Goal: Information Seeking & Learning: Learn about a topic

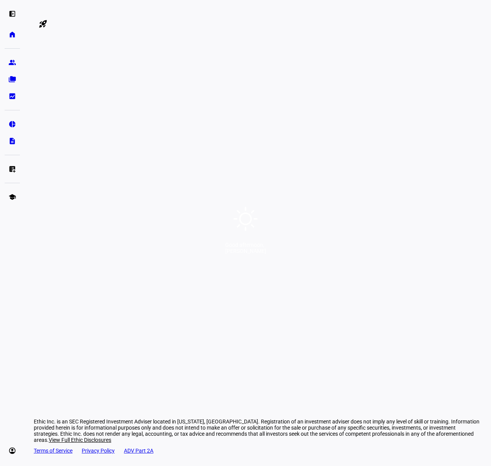
click at [249, 246] on div "Good afternoon," at bounding box center [245, 245] width 41 height 6
click at [261, 248] on div "Good afternoon," at bounding box center [245, 245] width 41 height 6
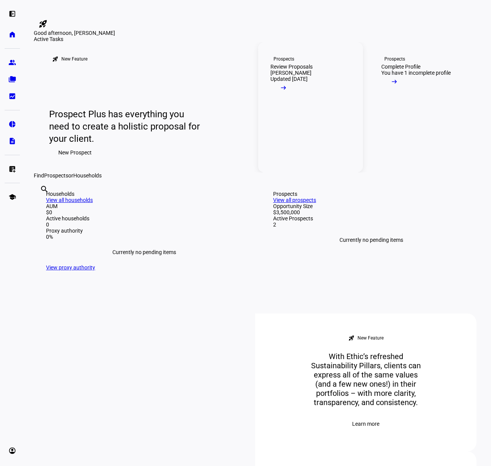
click at [287, 92] on mat-icon "arrow_right_alt" at bounding box center [283, 88] width 8 height 8
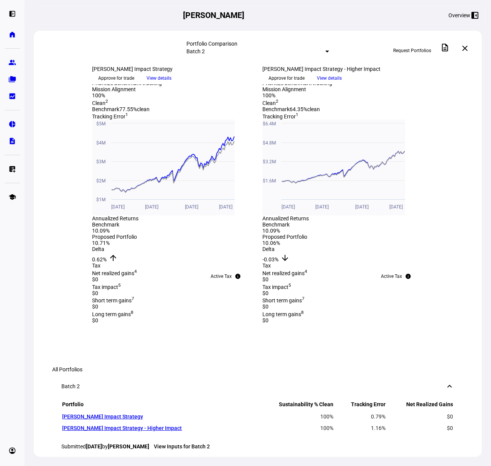
scroll to position [258, 0]
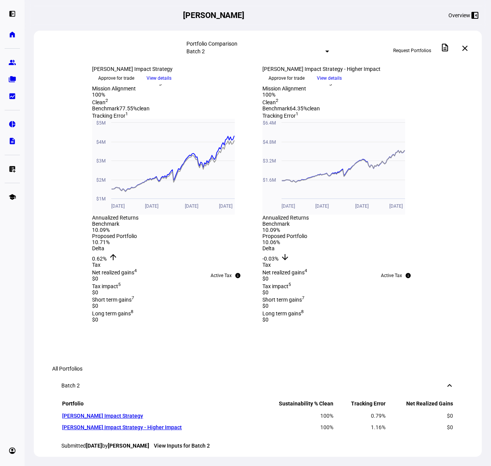
click at [341, 84] on span "View details" at bounding box center [329, 77] width 25 height 11
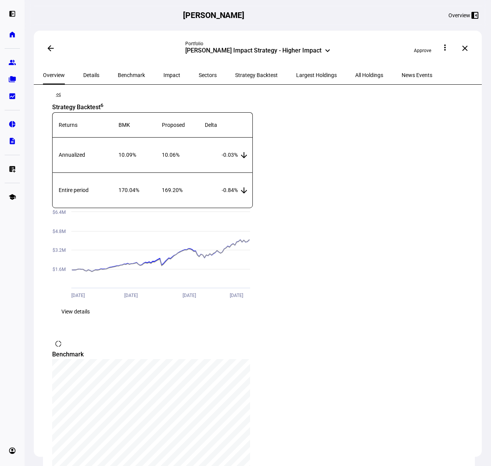
scroll to position [653, 0]
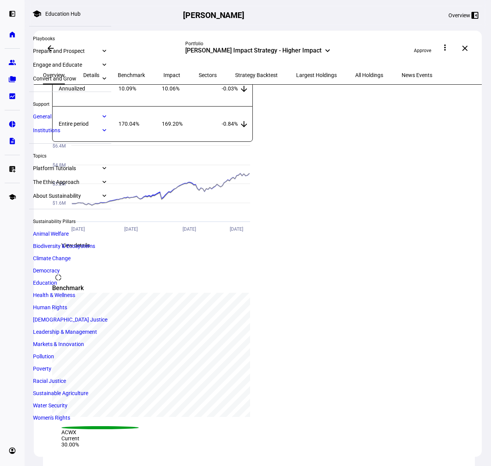
click at [235, 274] on eth-route-card-body "[PERSON_NAME] Impact Strategy - Higher Impact Portfolio created [DATE] in Batch…" at bounding box center [258, 283] width 448 height 396
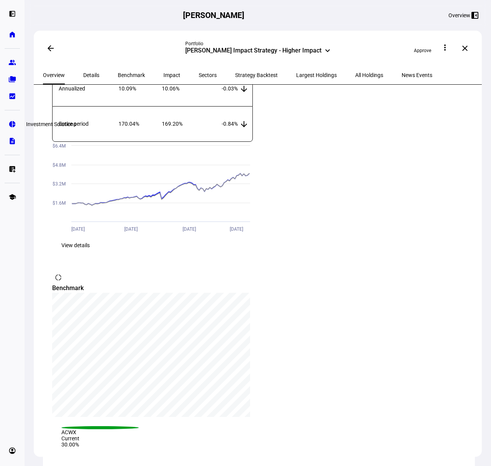
click at [11, 125] on eth-mat-symbol "pie_chart" at bounding box center [12, 124] width 8 height 8
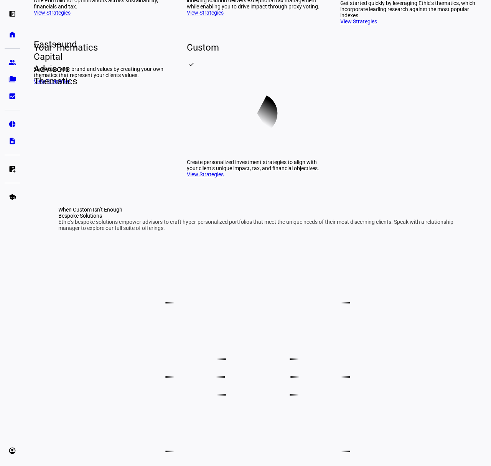
scroll to position [198, 0]
click at [205, 177] on link "View Strategies" at bounding box center [205, 174] width 37 height 6
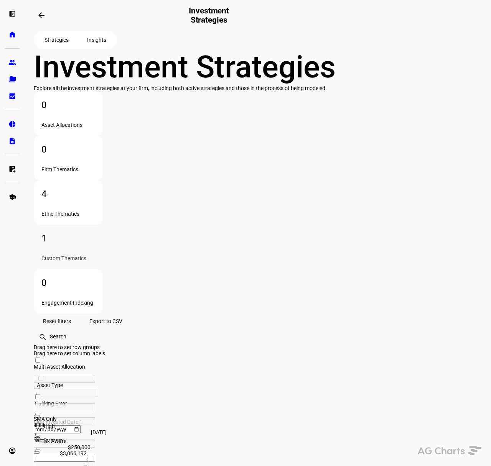
scroll to position [0, 418]
click at [95, 188] on div "4" at bounding box center [68, 194] width 54 height 12
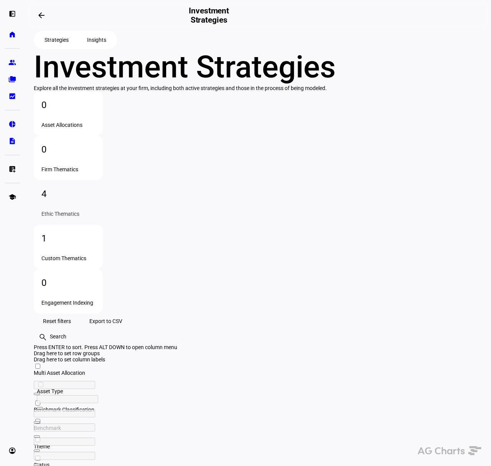
drag, startPoint x: 256, startPoint y: 258, endPoint x: 298, endPoint y: 259, distance: 41.8
click at [180, 436] on div at bounding box center [107, 436] width 146 height 0
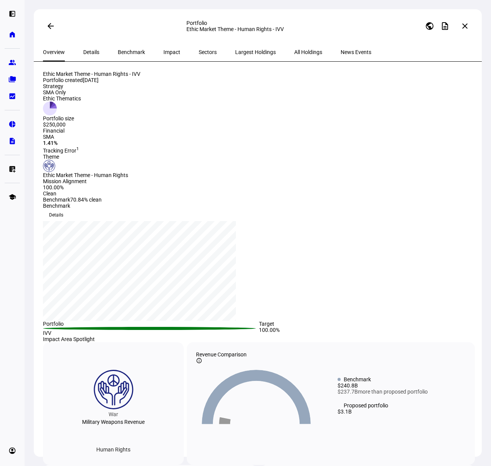
click at [83, 53] on span "Details" at bounding box center [91, 51] width 16 height 5
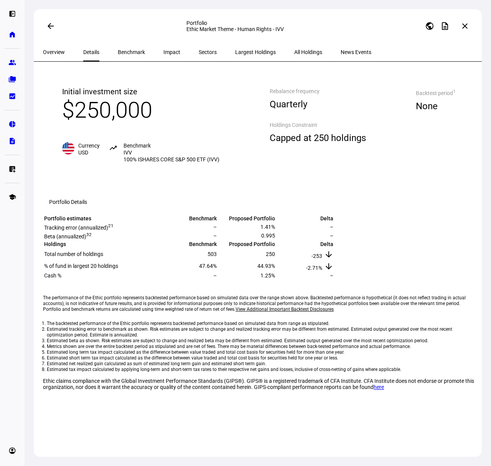
click at [125, 53] on span "Benchmark" at bounding box center [131, 51] width 27 height 5
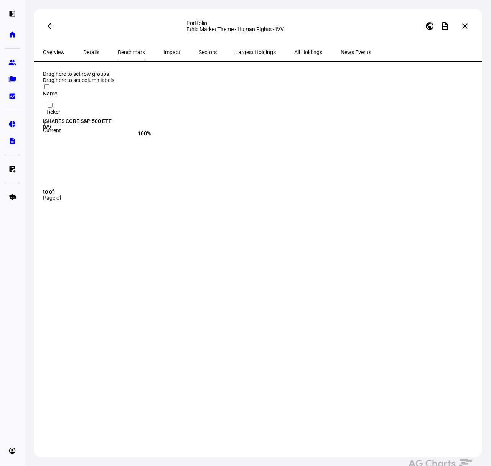
click at [163, 53] on span "Impact" at bounding box center [171, 51] width 17 height 5
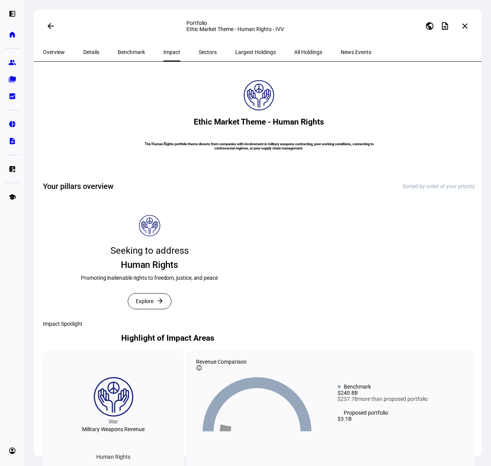
click at [199, 52] on span "Sectors" at bounding box center [208, 51] width 18 height 5
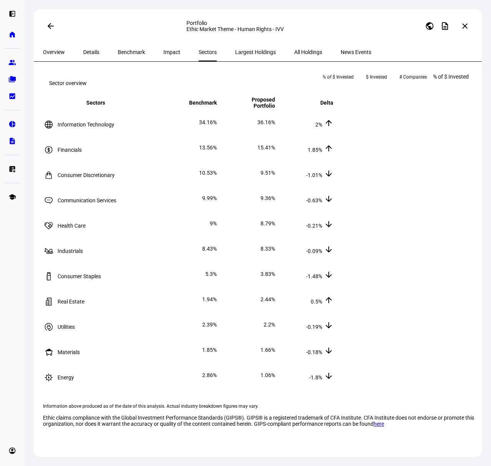
click at [235, 51] on span "Largest Holdings" at bounding box center [255, 51] width 41 height 5
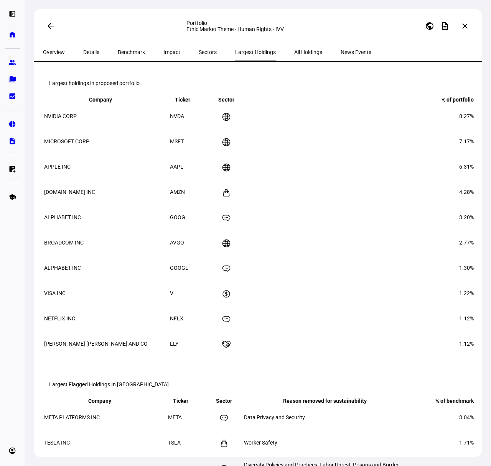
click at [294, 54] on span "All Holdings" at bounding box center [308, 51] width 28 height 5
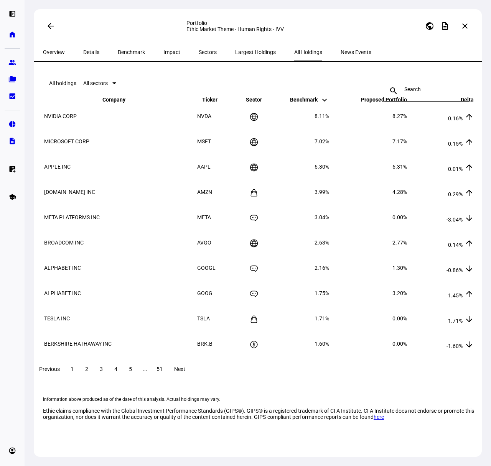
click at [340, 54] on span "News Events" at bounding box center [355, 51] width 31 height 5
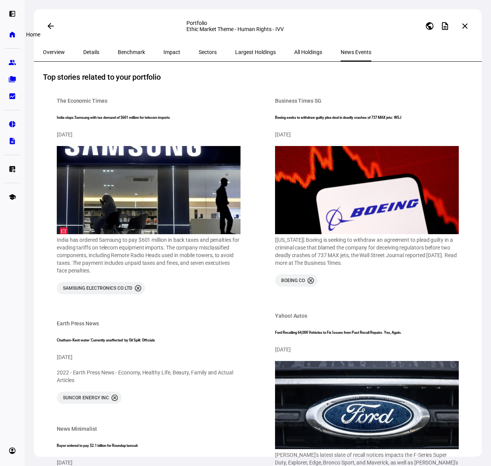
click at [12, 29] on link "home Home" at bounding box center [12, 34] width 15 height 15
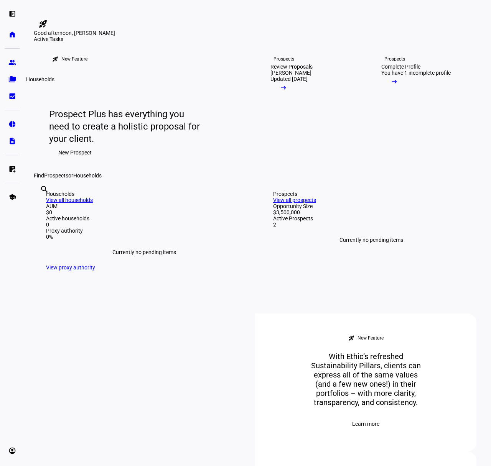
click at [13, 74] on link "folder_copy Households" at bounding box center [12, 79] width 15 height 15
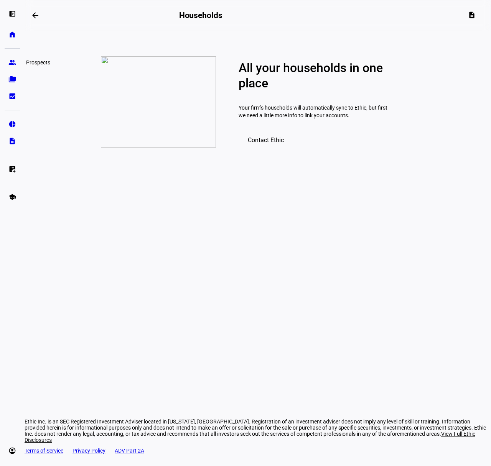
click at [11, 60] on eth-mat-symbol "group" at bounding box center [12, 63] width 8 height 8
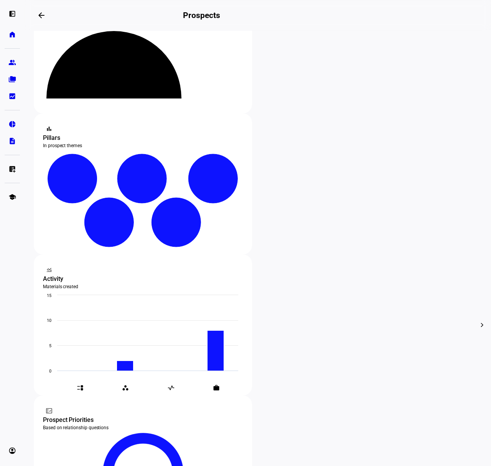
scroll to position [90, 0]
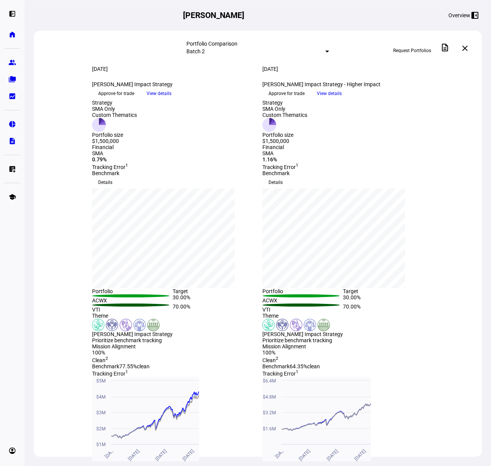
click at [410, 48] on span "Request Portfolios" at bounding box center [412, 50] width 38 height 12
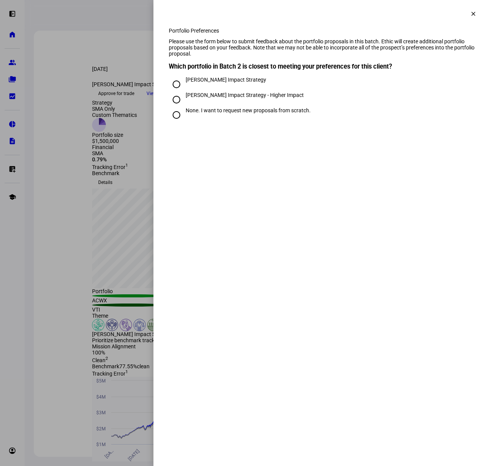
click at [471, 11] on mat-icon "clear" at bounding box center [473, 13] width 7 height 7
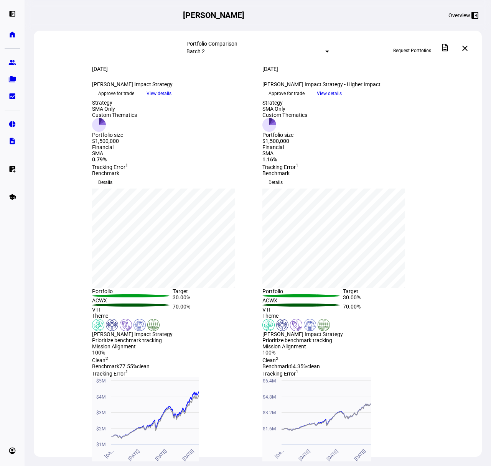
click at [341, 99] on span "View details" at bounding box center [329, 93] width 25 height 11
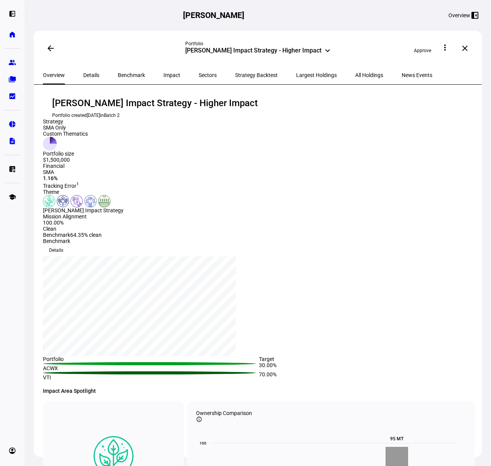
click at [163, 74] on span "Impact" at bounding box center [171, 74] width 17 height 5
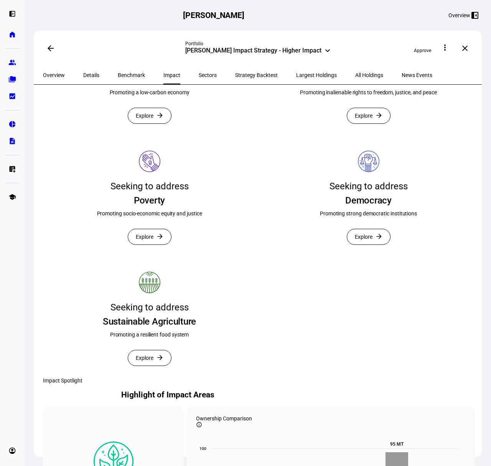
scroll to position [202, 0]
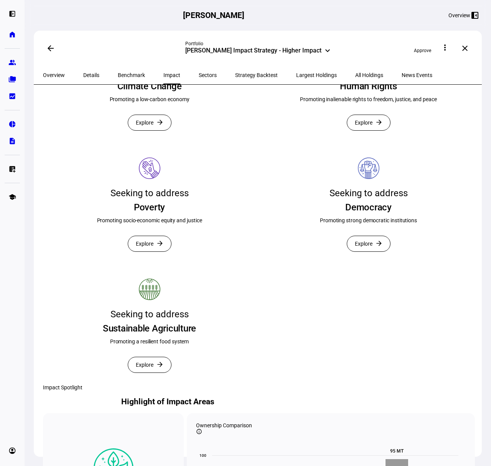
click at [158, 126] on mat-icon "arrow_forward" at bounding box center [160, 122] width 8 height 8
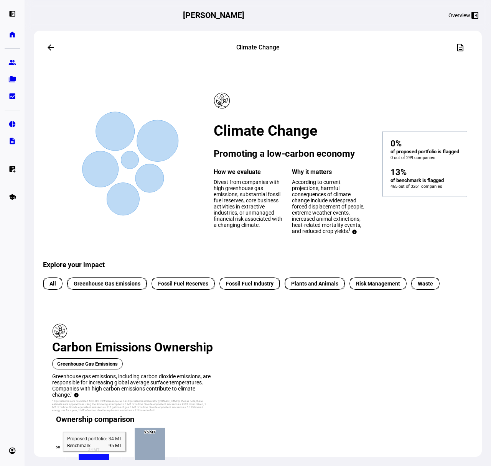
click at [48, 46] on mat-icon "arrow_back" at bounding box center [50, 47] width 9 height 9
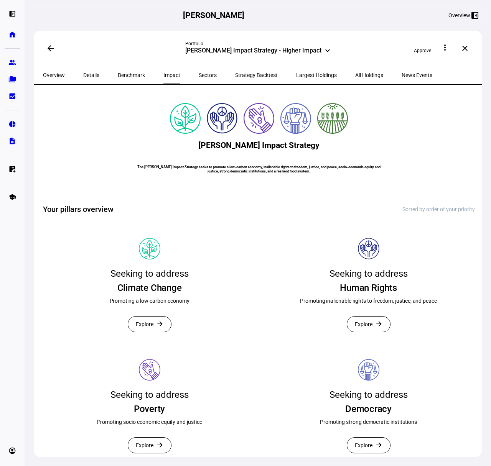
click at [296, 80] on span "Largest Holdings" at bounding box center [316, 75] width 41 height 18
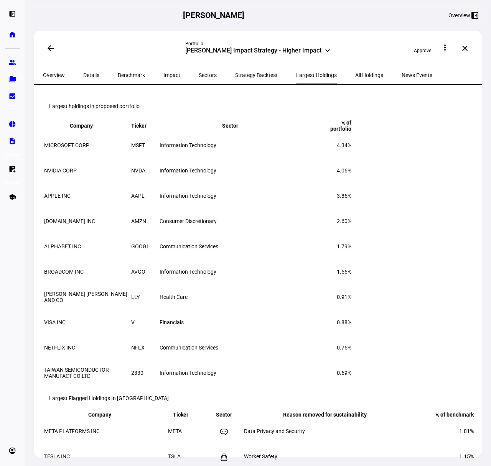
scroll to position [76, 0]
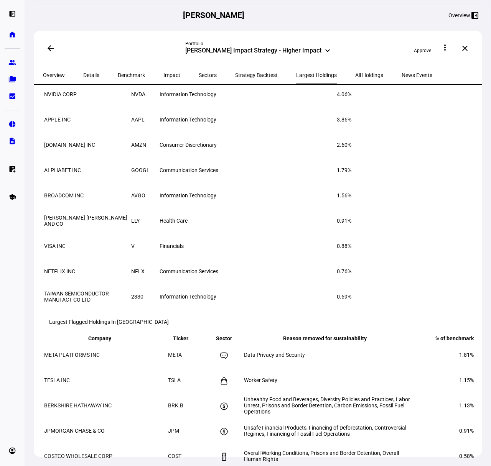
click at [86, 74] on span "Details" at bounding box center [91, 74] width 16 height 5
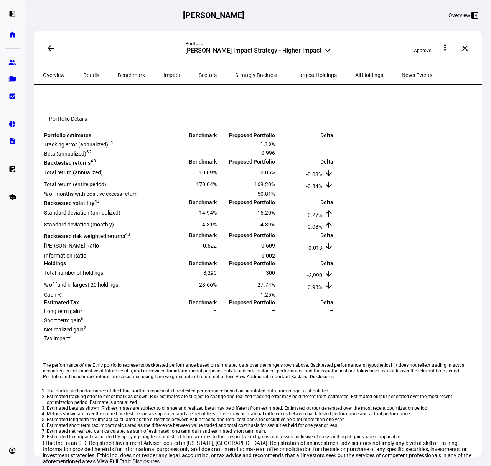
scroll to position [166, 0]
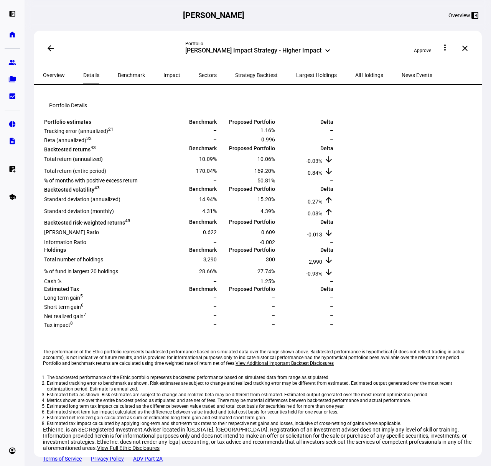
click at [401, 73] on span "News Events" at bounding box center [416, 74] width 31 height 5
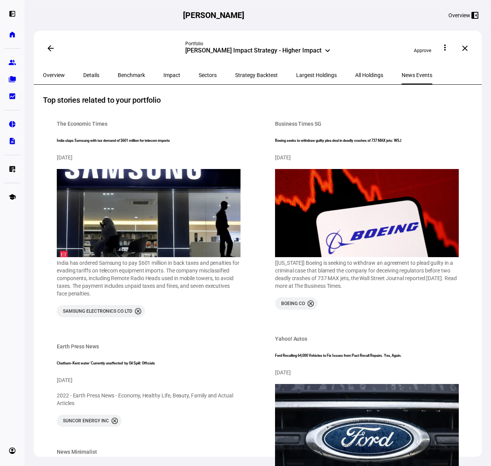
click at [355, 75] on span "All Holdings" at bounding box center [369, 74] width 28 height 5
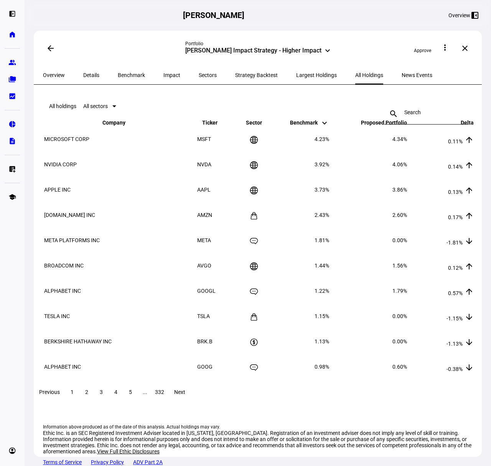
click at [296, 73] on span "Largest Holdings" at bounding box center [316, 74] width 41 height 5
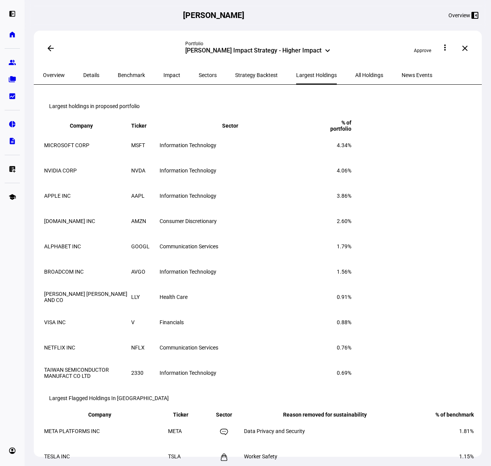
click at [236, 75] on span "Strategy Backtest" at bounding box center [256, 74] width 43 height 5
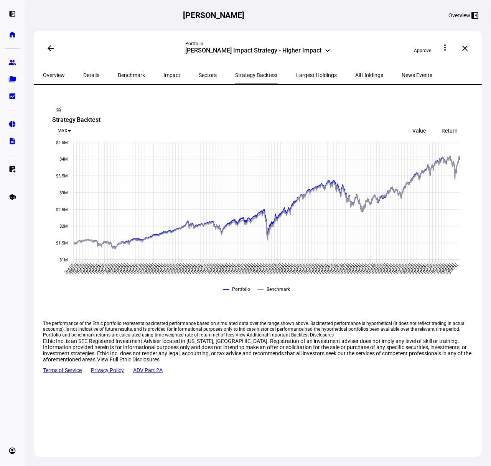
click at [444, 128] on span "Return" at bounding box center [449, 131] width 16 height 6
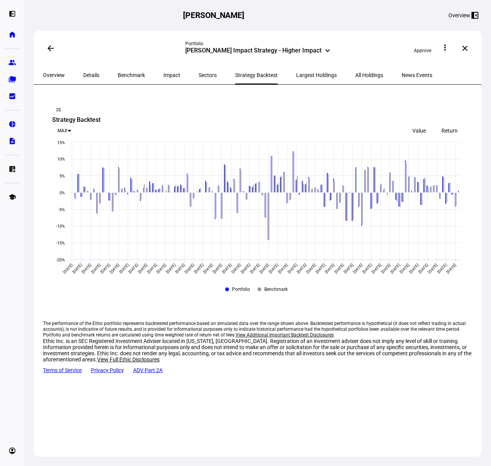
click at [418, 128] on span "Value" at bounding box center [418, 131] width 13 height 6
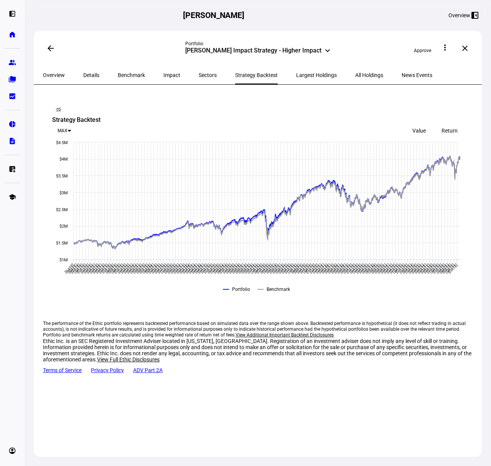
click at [199, 76] on span "Sectors" at bounding box center [208, 74] width 18 height 5
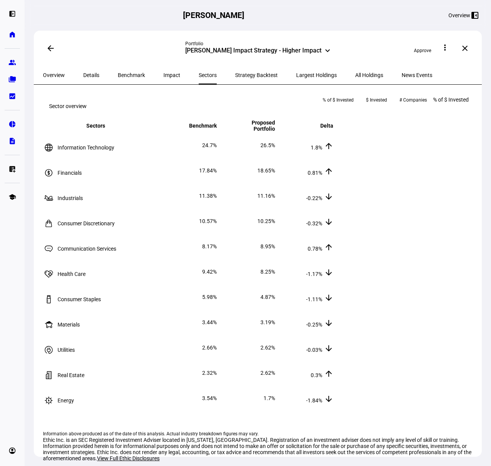
click at [163, 76] on span "Impact" at bounding box center [171, 74] width 17 height 5
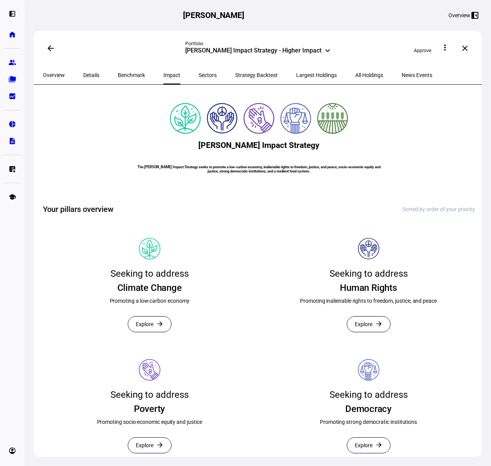
click at [60, 77] on span "Overview" at bounding box center [54, 74] width 22 height 5
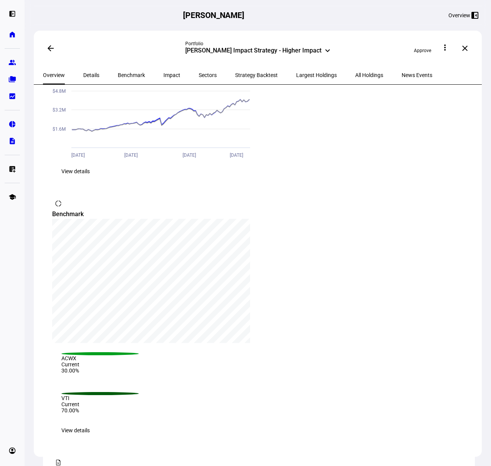
scroll to position [635, 0]
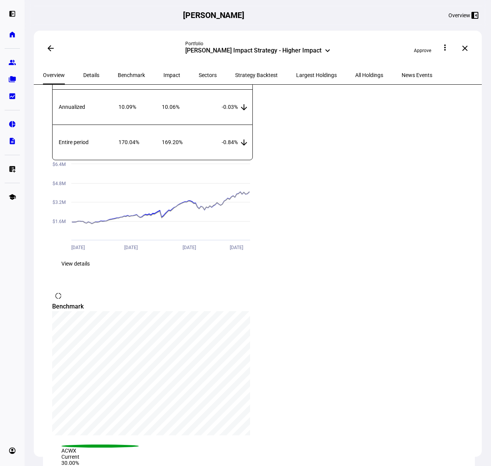
click at [52, 47] on mat-icon "arrow_back" at bounding box center [50, 48] width 9 height 9
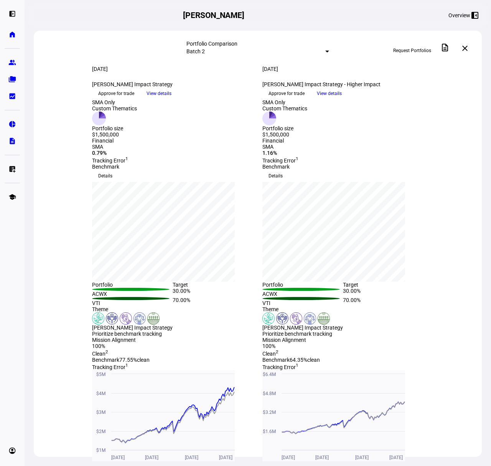
scroll to position [8, 0]
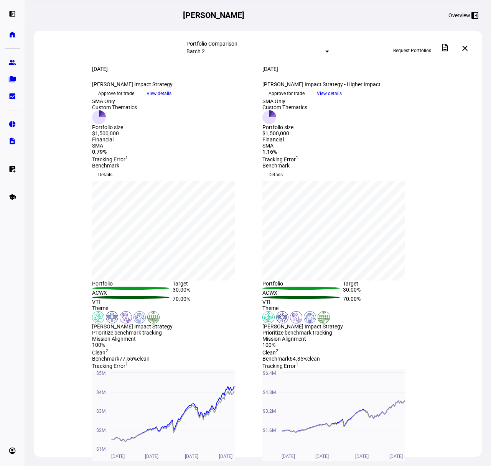
click at [171, 99] on span "View details" at bounding box center [158, 93] width 25 height 11
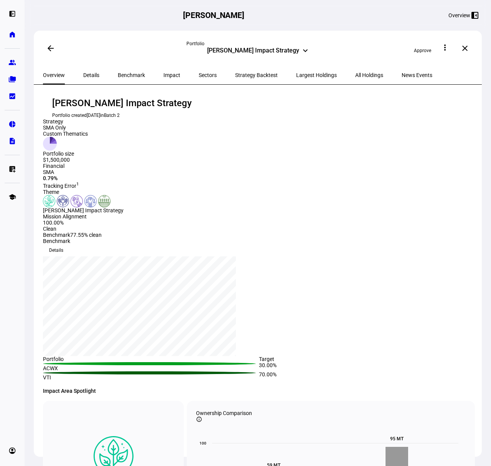
click at [163, 74] on span "Impact" at bounding box center [171, 74] width 17 height 5
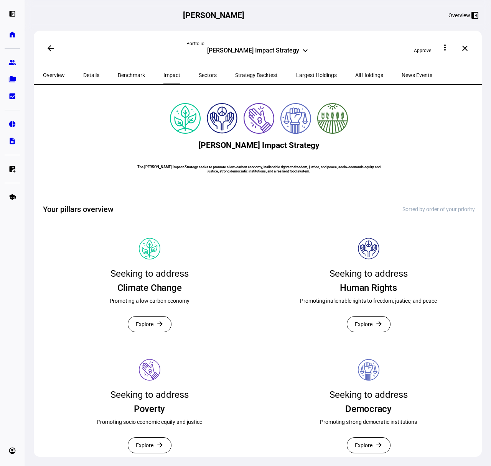
click at [235, 74] on span "Strategy Backtest" at bounding box center [256, 74] width 43 height 5
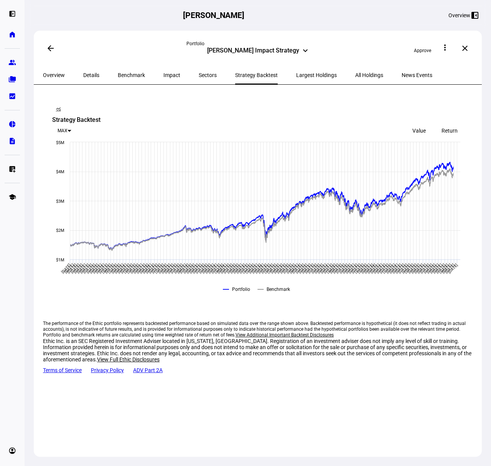
click at [89, 72] on span "Details" at bounding box center [91, 74] width 16 height 5
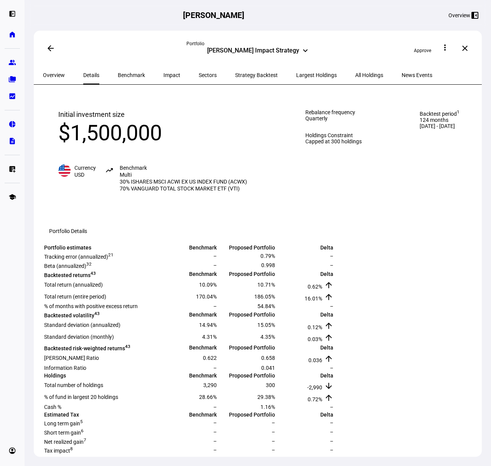
click at [129, 72] on span "Benchmark" at bounding box center [131, 74] width 27 height 5
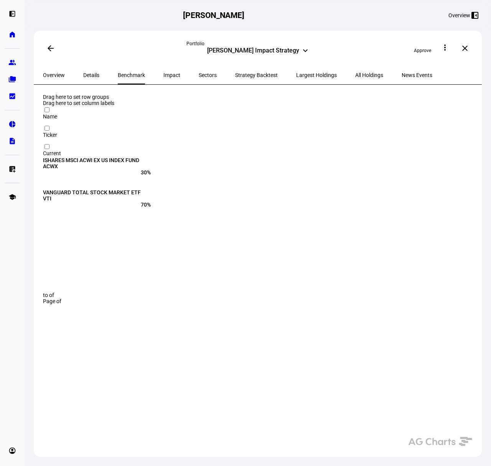
click at [163, 72] on span "Impact" at bounding box center [171, 74] width 17 height 5
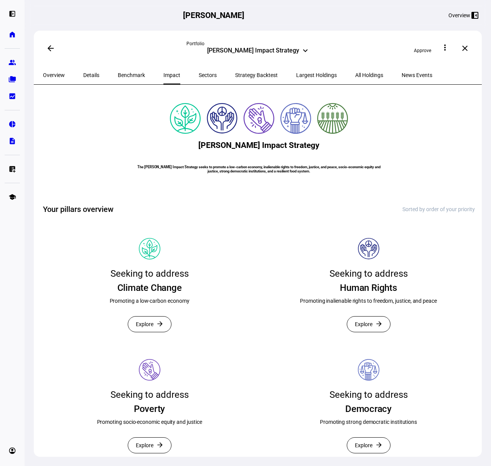
click at [194, 73] on div "Sectors" at bounding box center [207, 75] width 36 height 18
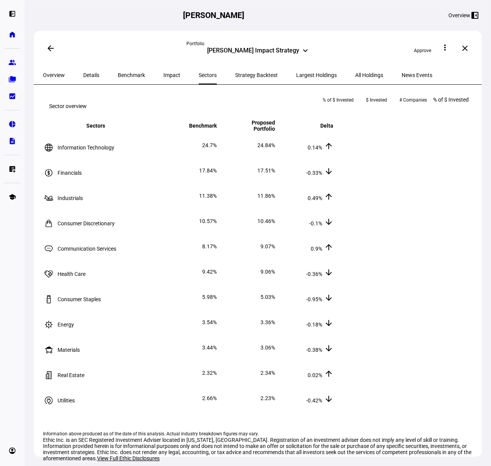
click at [235, 76] on span "Strategy Backtest" at bounding box center [256, 74] width 43 height 5
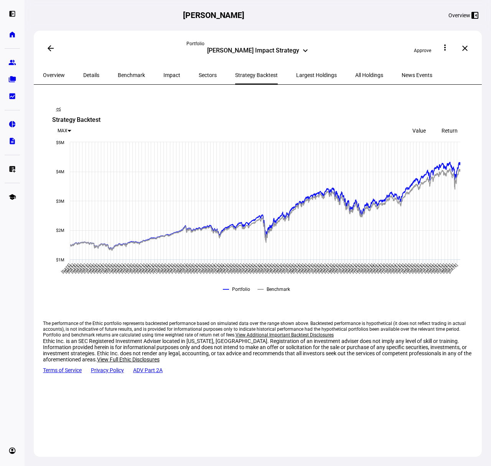
click at [296, 74] on span "Largest Holdings" at bounding box center [316, 74] width 41 height 5
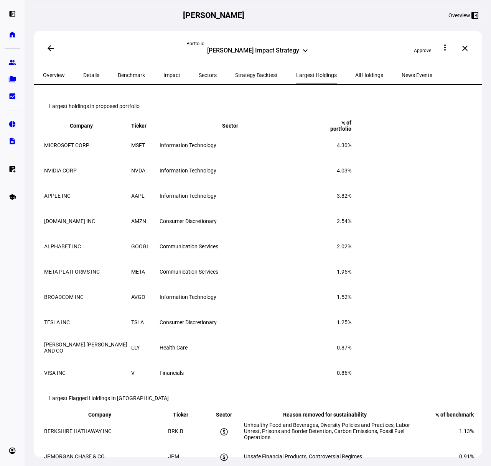
click at [355, 75] on span "All Holdings" at bounding box center [369, 74] width 28 height 5
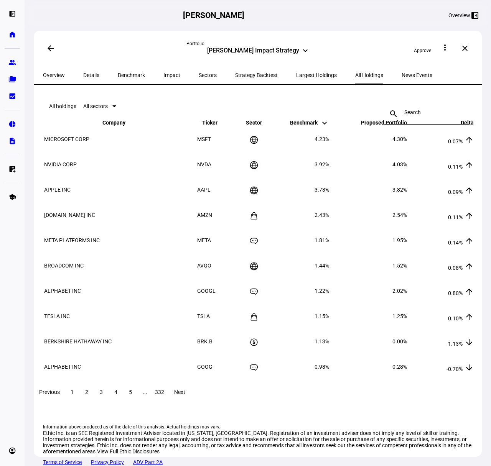
click at [401, 74] on span "News Events" at bounding box center [416, 74] width 31 height 5
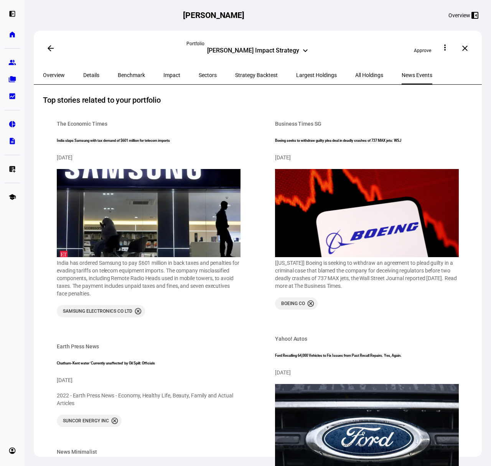
click at [58, 75] on span "Overview" at bounding box center [54, 74] width 22 height 5
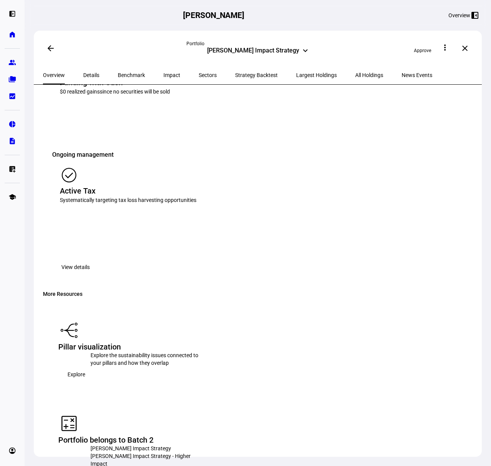
scroll to position [1208, 0]
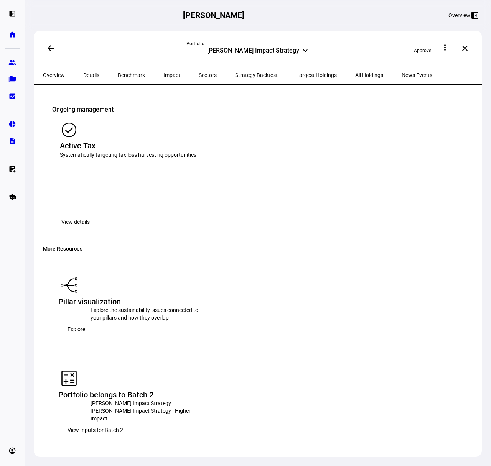
click at [163, 75] on span "Impact" at bounding box center [171, 74] width 17 height 5
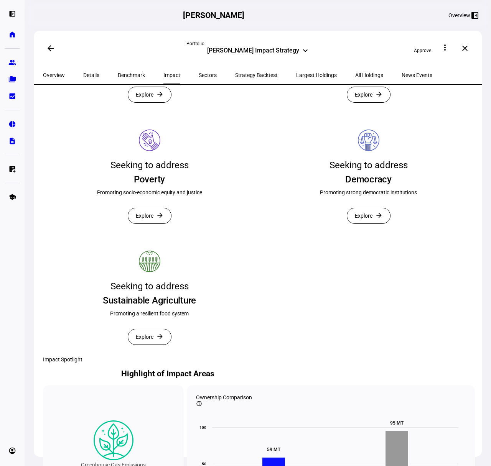
scroll to position [195, 0]
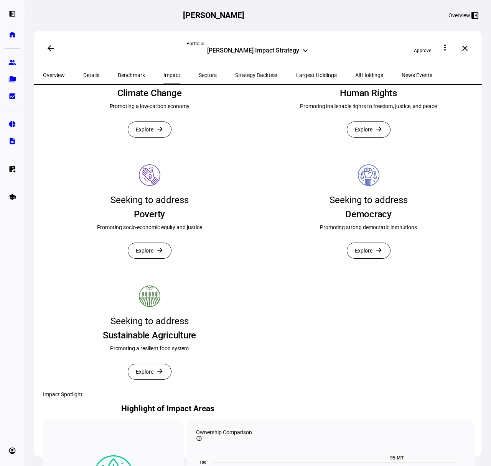
click at [365, 149] on mat-card "Seeking to address Human Rights Promoting inalienable rights to freedom, justic…" at bounding box center [368, 91] width 213 height 115
click at [362, 137] on span "Explore" at bounding box center [364, 129] width 18 height 15
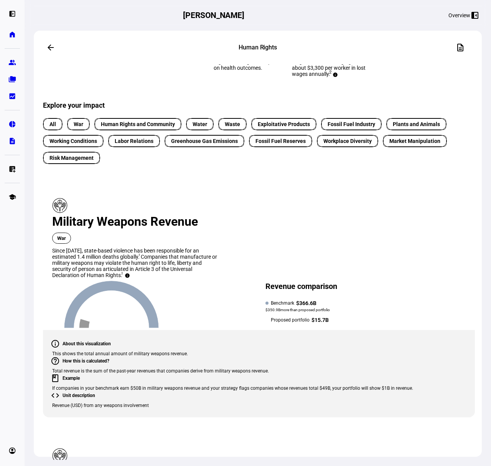
scroll to position [194, 0]
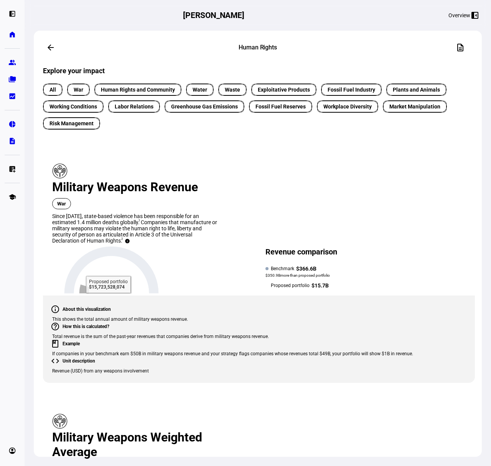
click at [90, 284] on icon at bounding box center [84, 288] width 11 height 9
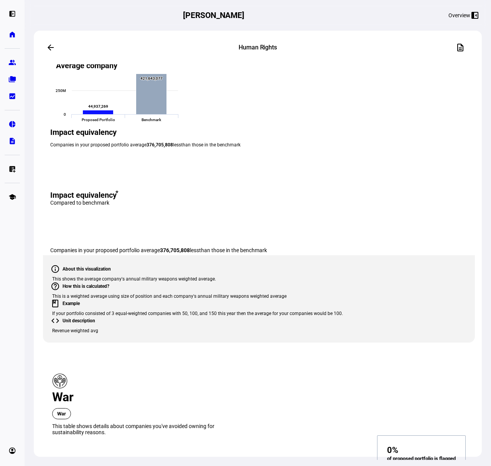
scroll to position [661, 0]
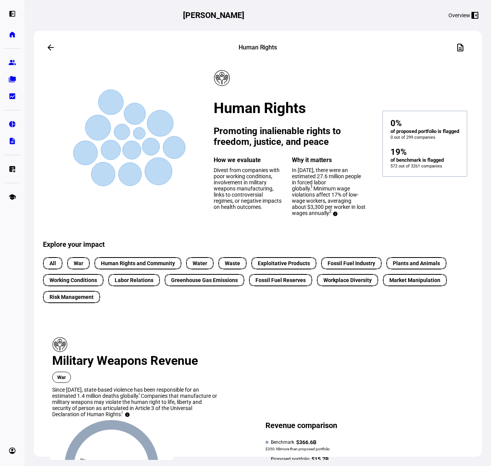
scroll to position [0, 0]
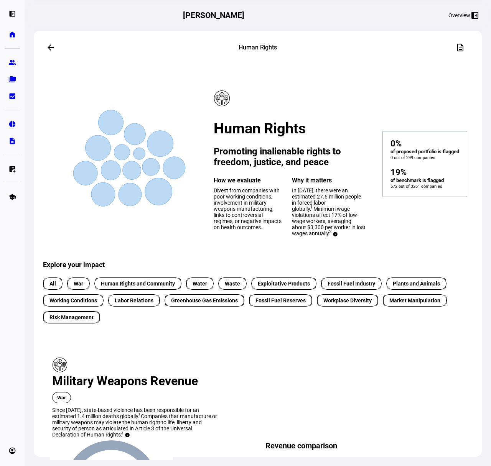
click at [213, 131] on h1 "Human Rights" at bounding box center [289, 128] width 152 height 17
click at [213, 146] on h3 "Promoting inalienable rights to freedom, justice, and peace" at bounding box center [289, 156] width 152 height 21
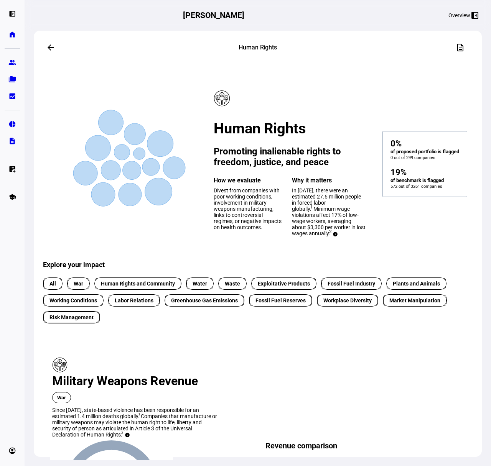
click at [213, 146] on h3 "Promoting inalienable rights to freedom, justice, and peace" at bounding box center [289, 156] width 152 height 21
drag, startPoint x: 153, startPoint y: 123, endPoint x: 196, endPoint y: 194, distance: 82.4
click at [196, 194] on mat-card-content "Created with Highcharts 9.1.2 Human Rights Promoting inalienable rights to free…" at bounding box center [259, 160] width 432 height 159
click at [52, 49] on button "arrow_back" at bounding box center [50, 47] width 15 height 15
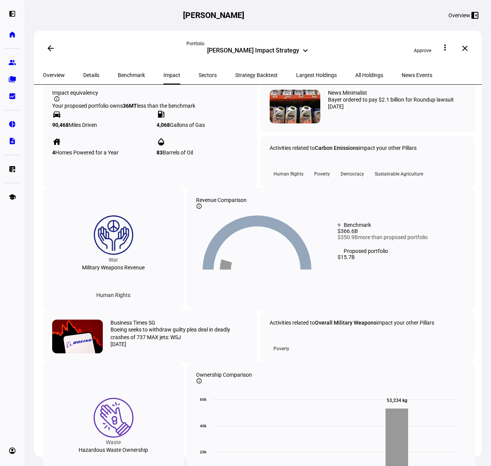
scroll to position [745, 0]
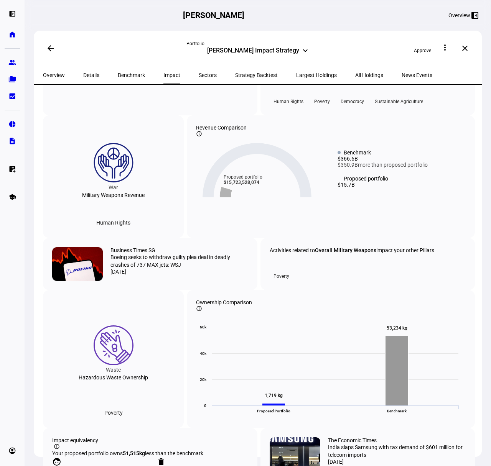
click at [225, 197] on icon at bounding box center [226, 192] width 13 height 11
click at [293, 281] on div "Activities related to Overall Military Weapons impact your other Pillars Poverty" at bounding box center [367, 264] width 196 height 34
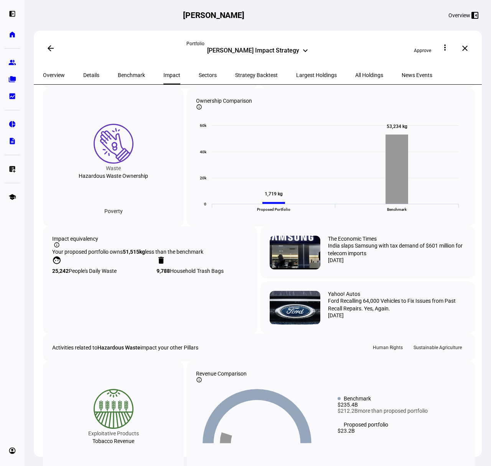
scroll to position [947, 0]
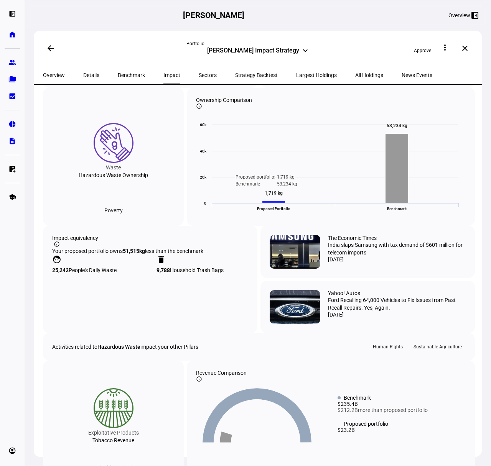
click at [274, 203] on rect at bounding box center [273, 202] width 23 height 2
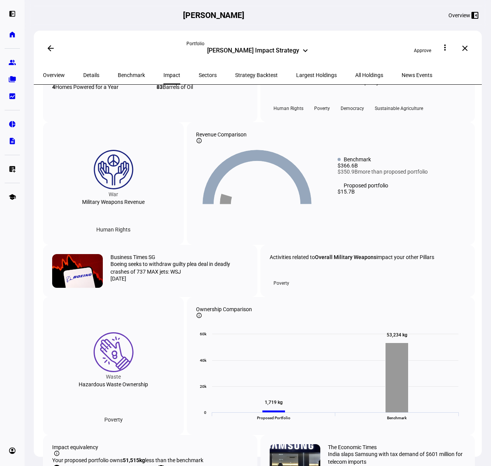
scroll to position [738, 0]
click at [103, 235] on div "Human Rights" at bounding box center [113, 229] width 46 height 12
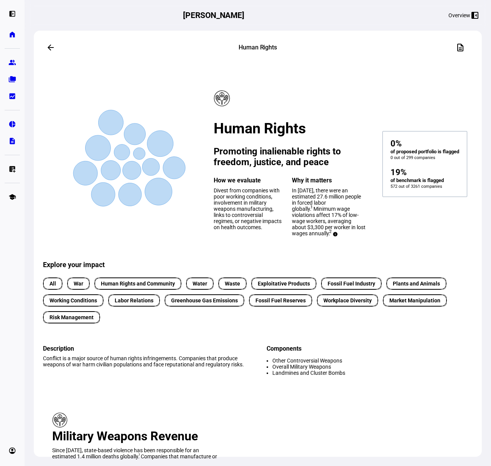
click at [47, 42] on span at bounding box center [50, 47] width 18 height 18
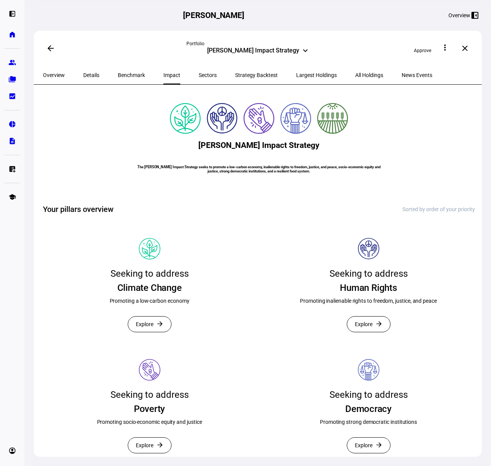
click at [355, 74] on span "All Holdings" at bounding box center [369, 74] width 28 height 5
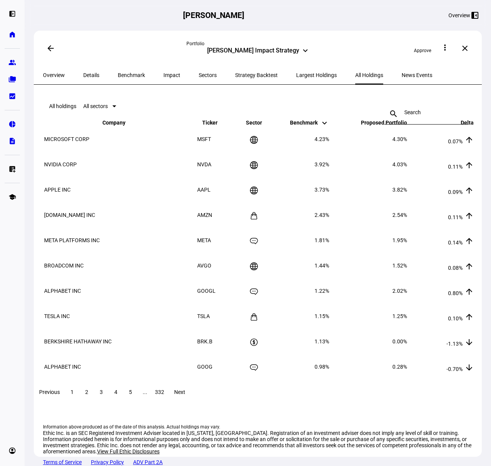
click at [404, 112] on div at bounding box center [426, 113] width 44 height 21
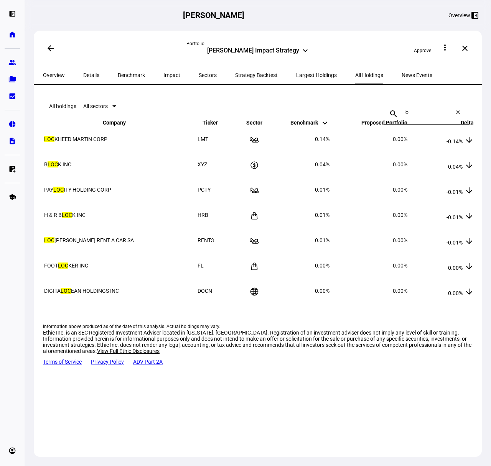
type input "l"
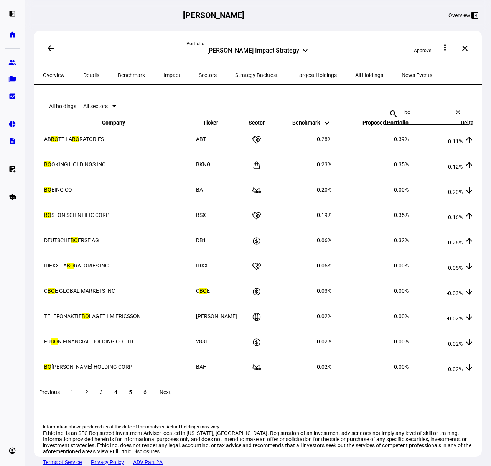
type input "b"
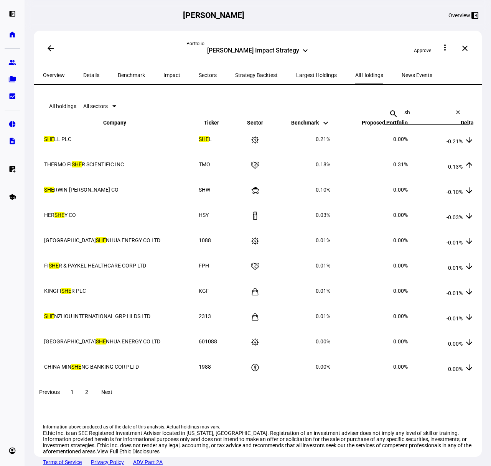
type input "s"
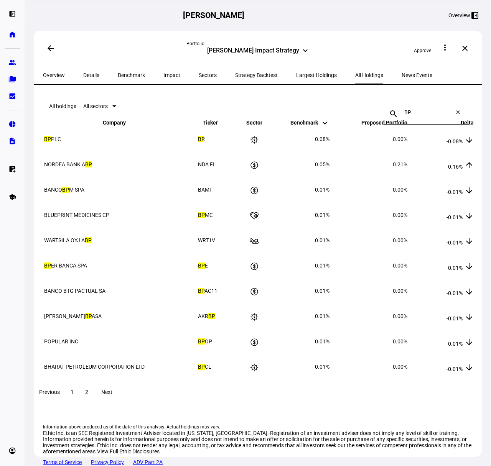
type input "B"
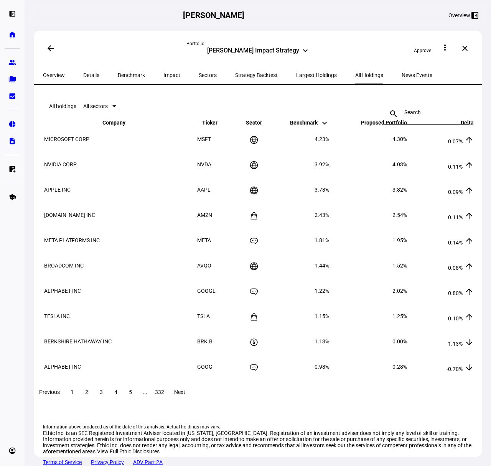
click at [296, 73] on span "Largest Holdings" at bounding box center [316, 74] width 41 height 5
